Goal: Task Accomplishment & Management: Manage account settings

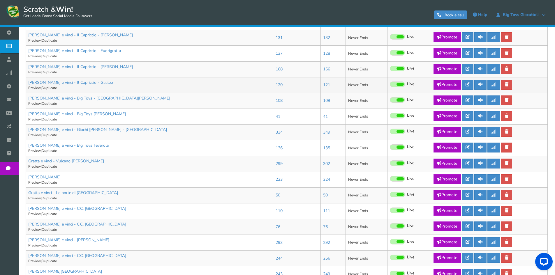
scroll to position [204, 0]
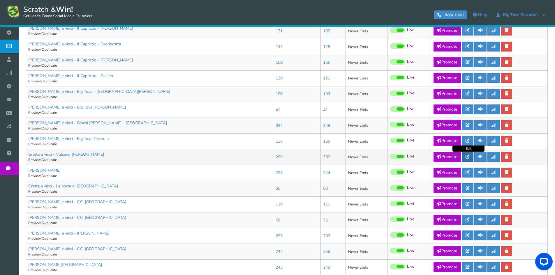
click at [469, 158] on icon at bounding box center [467, 157] width 4 height 4
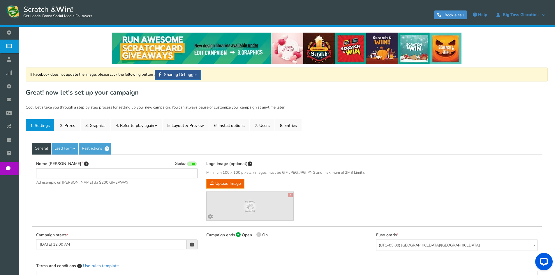
type input "Gratta e vinci - Vulcano [PERSON_NAME]"
click at [60, 126] on link "2. Prizes" at bounding box center [67, 125] width 24 height 12
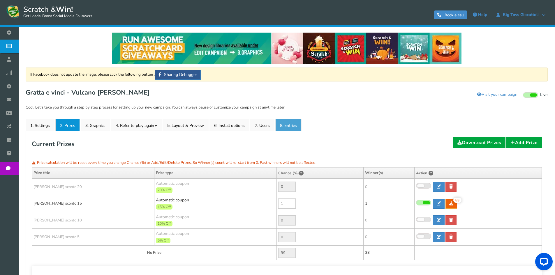
click at [292, 126] on link "8. Entries" at bounding box center [288, 125] width 26 height 12
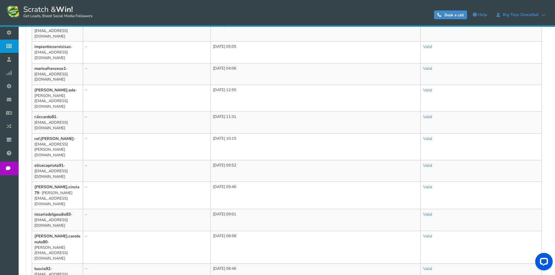
scroll to position [350, 0]
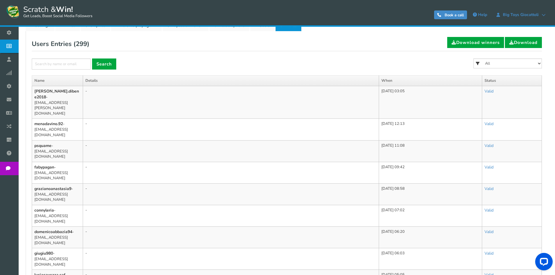
scroll to position [88, 0]
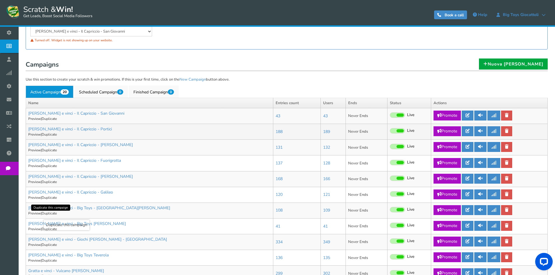
scroll to position [117, 0]
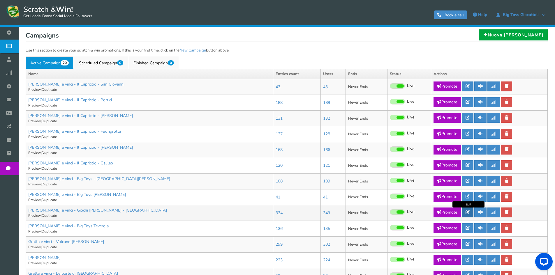
click at [465, 213] on link at bounding box center [468, 213] width 12 height 10
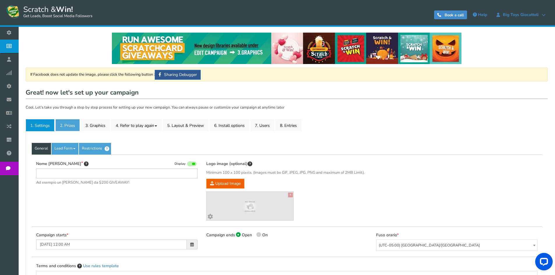
type input "[PERSON_NAME] e vinci - Giochi [PERSON_NAME] - [GEOGRAPHIC_DATA]"
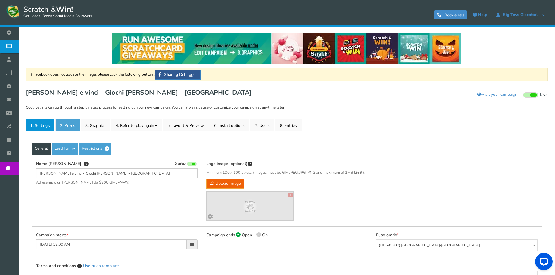
click at [66, 124] on link "2. Prizes" at bounding box center [67, 125] width 24 height 12
